Goal: Task Accomplishment & Management: Manage account settings

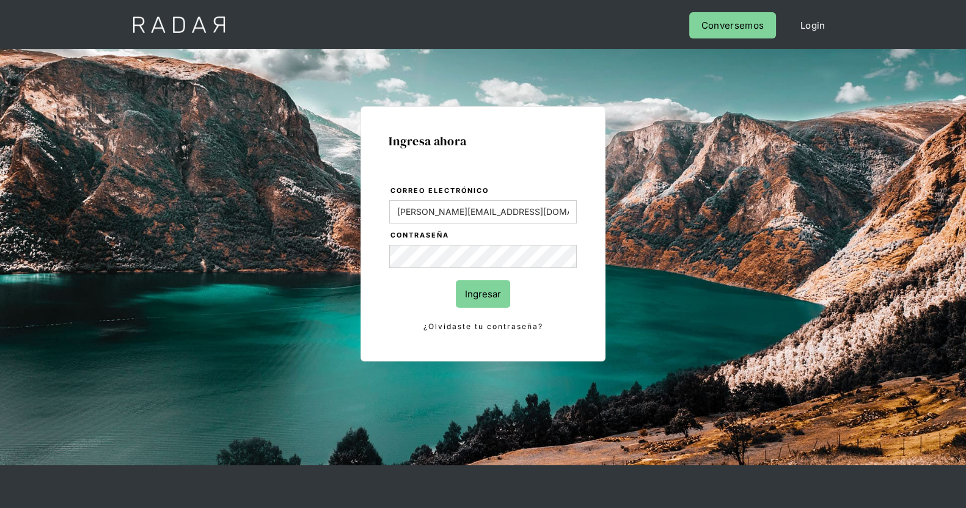
click at [500, 295] on input "Ingresar" at bounding box center [483, 293] width 54 height 27
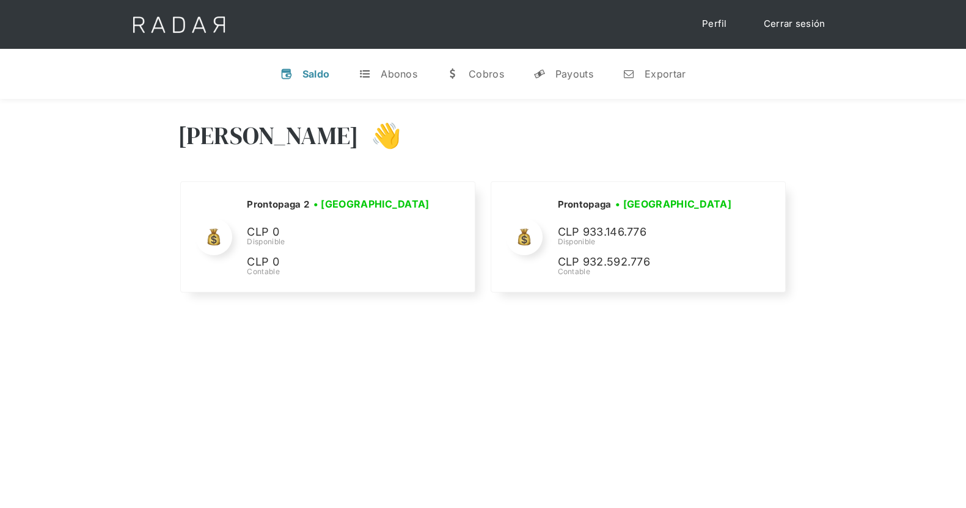
click at [795, 31] on link "Cerrar sesión" at bounding box center [794, 24] width 86 height 24
